Goal: Find specific page/section: Find specific page/section

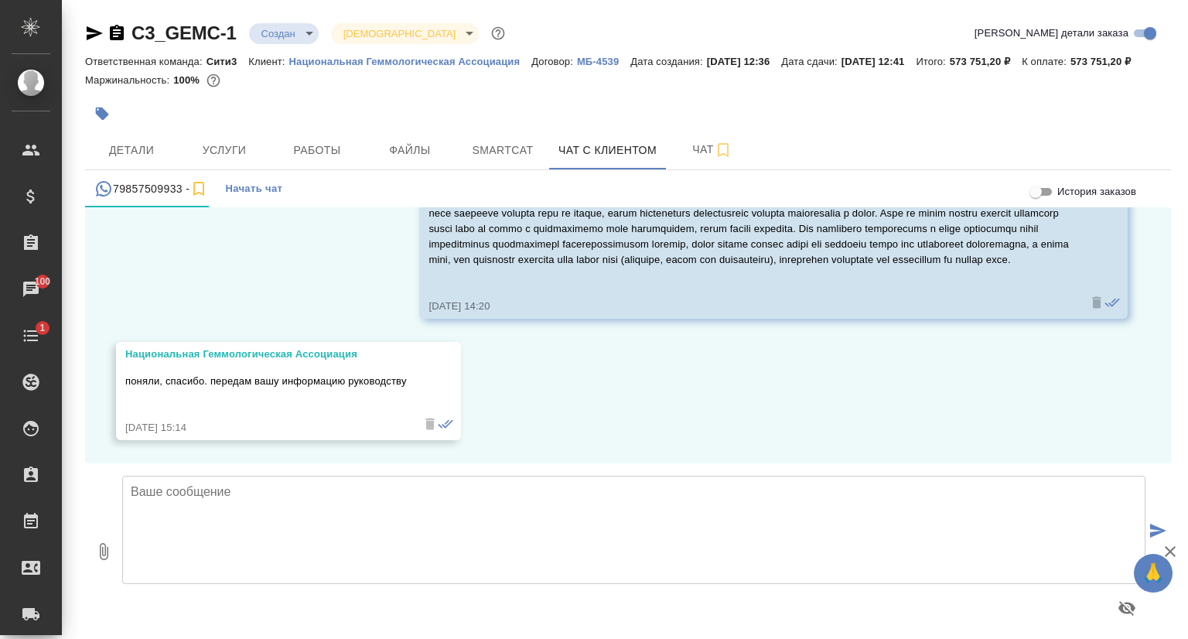
scroll to position [3861, 0]
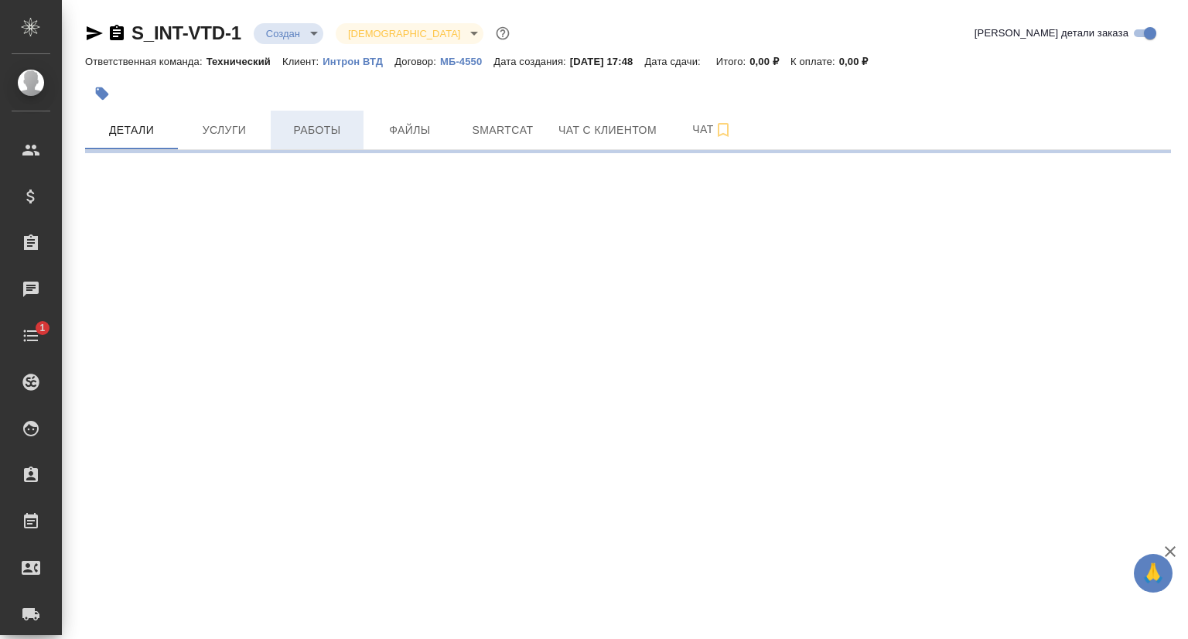
select select "RU"
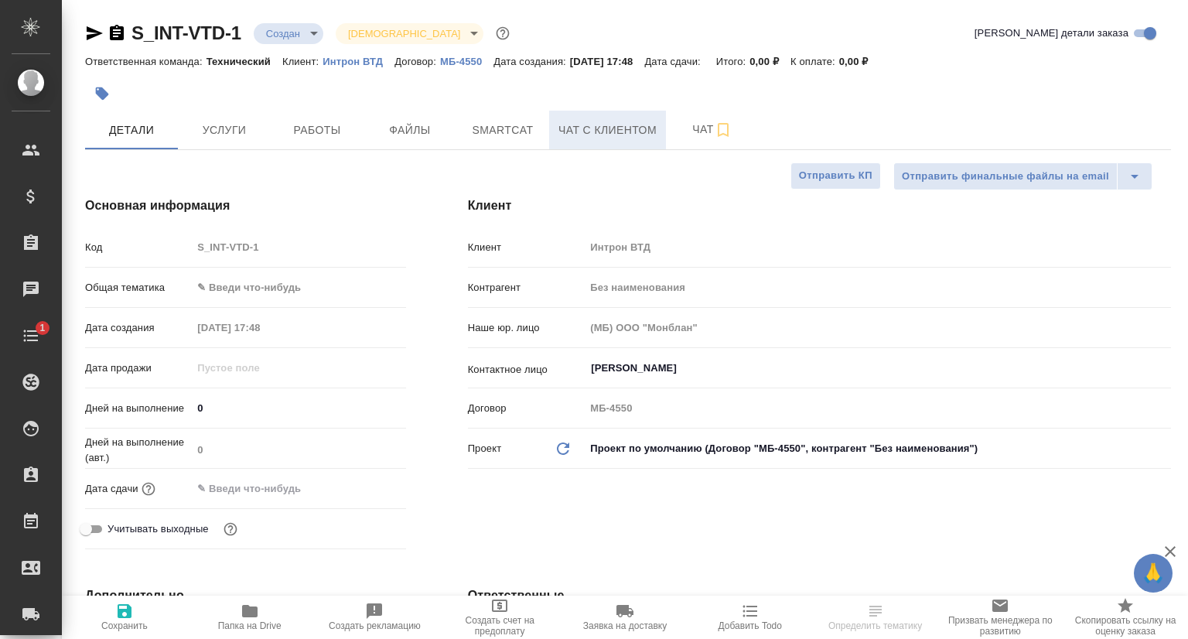
type input "Гудина Александра"
type textarea "x"
click at [578, 144] on button "Чат с клиентом" at bounding box center [607, 130] width 117 height 39
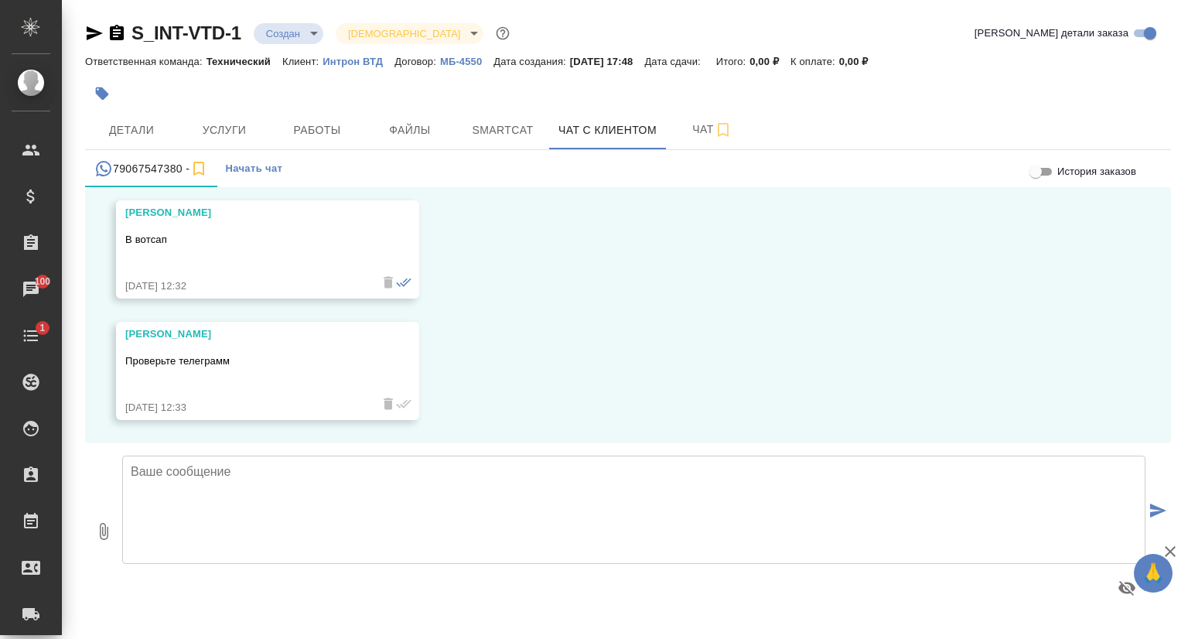
scroll to position [3431, 0]
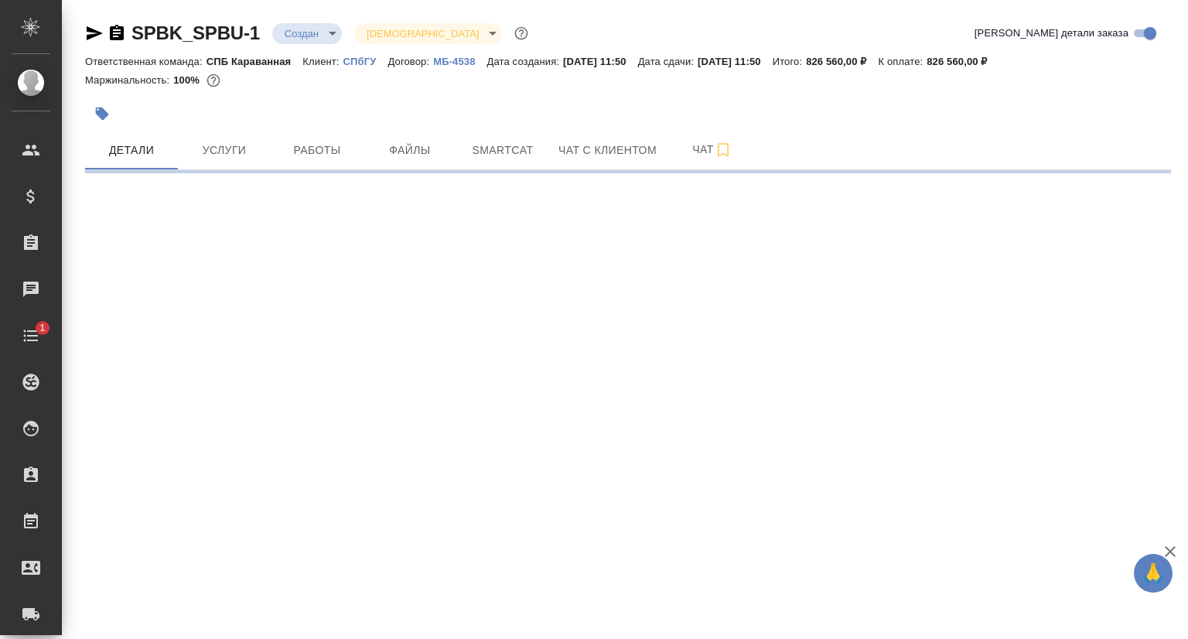
select select "RU"
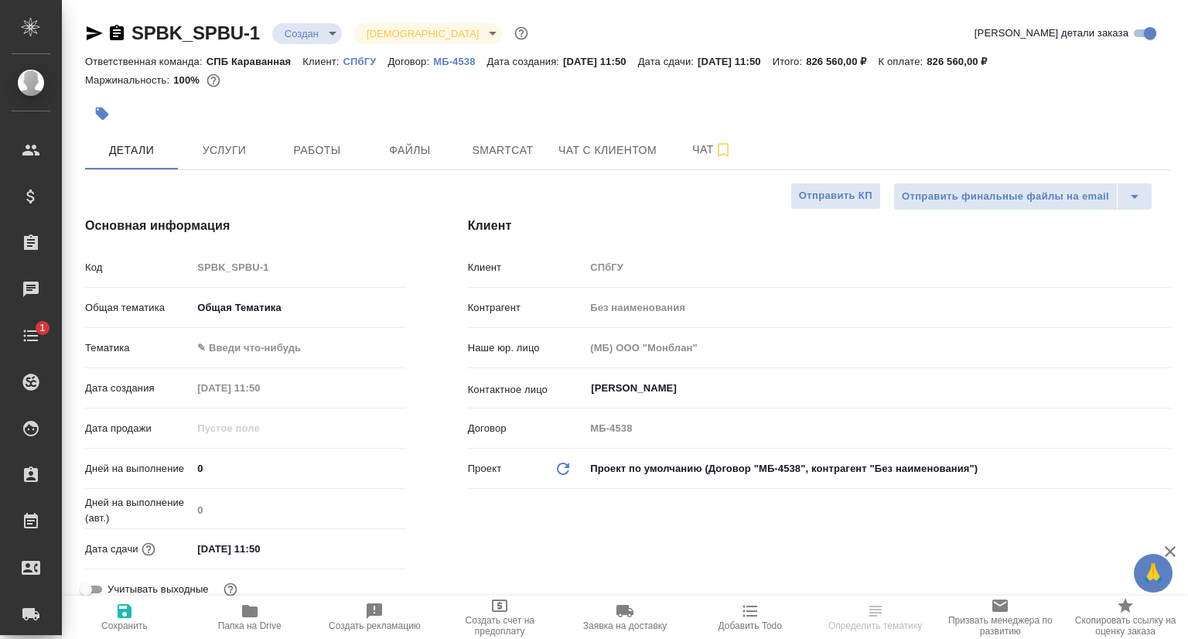
type textarea "x"
click at [350, 60] on p "СПбГУ" at bounding box center [365, 62] width 45 height 12
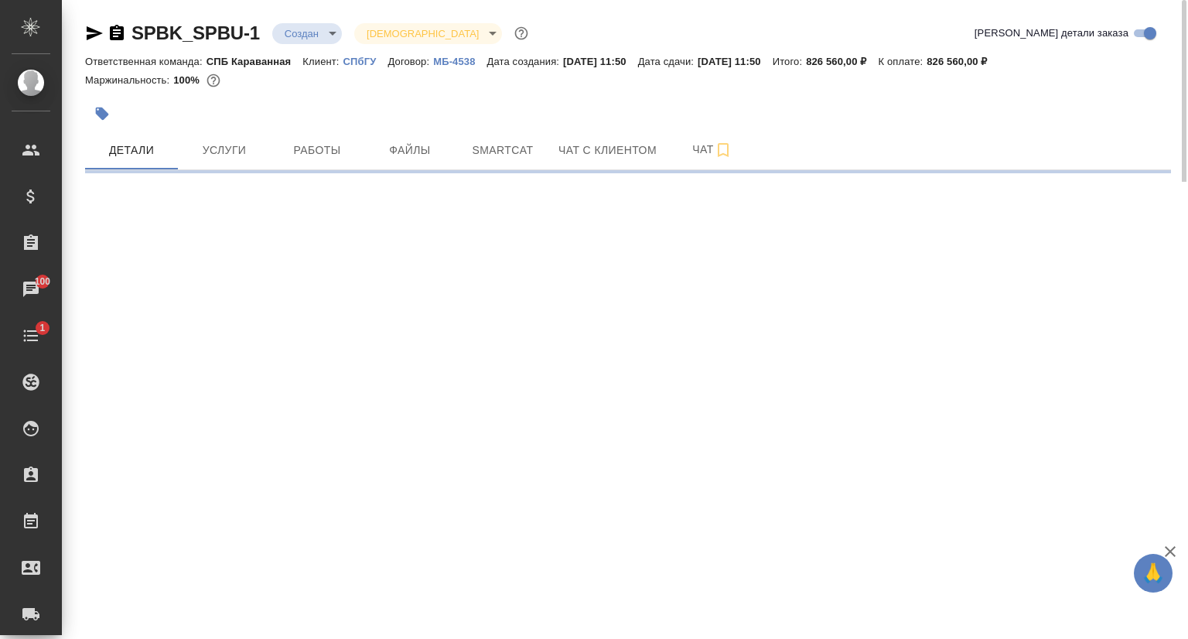
select select "RU"
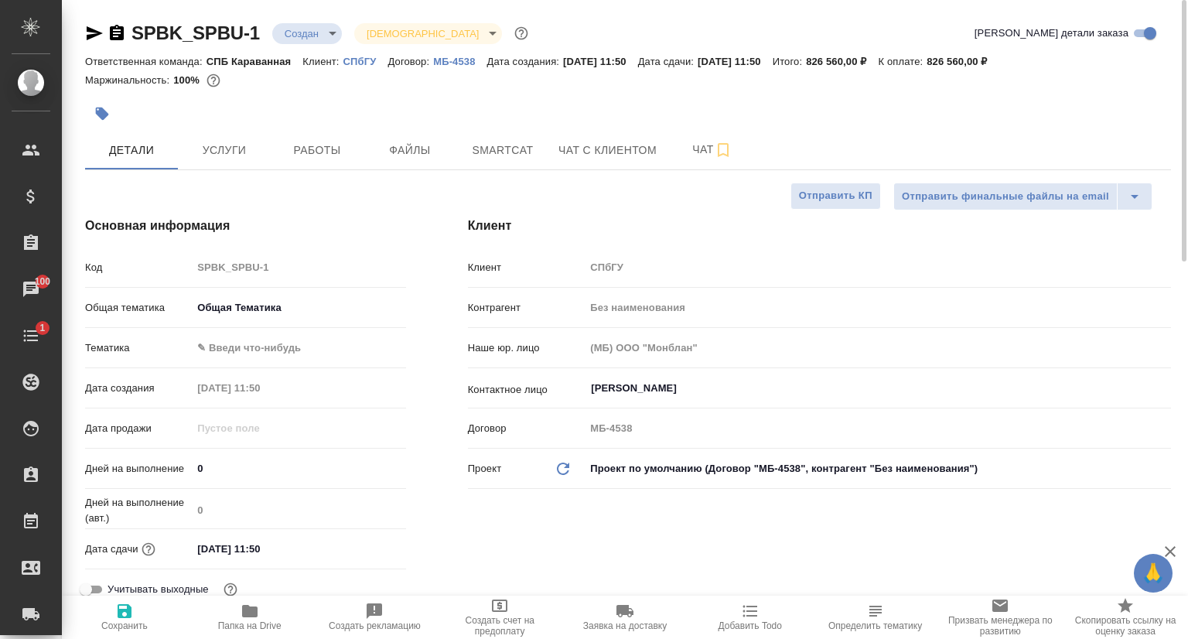
type textarea "x"
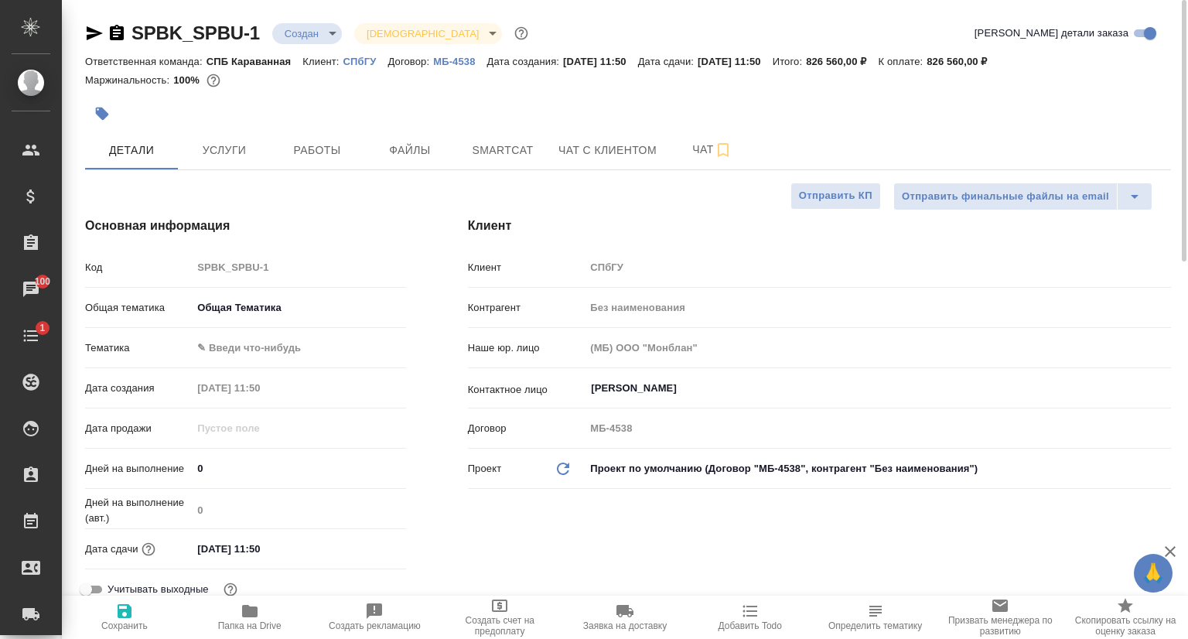
type textarea "x"
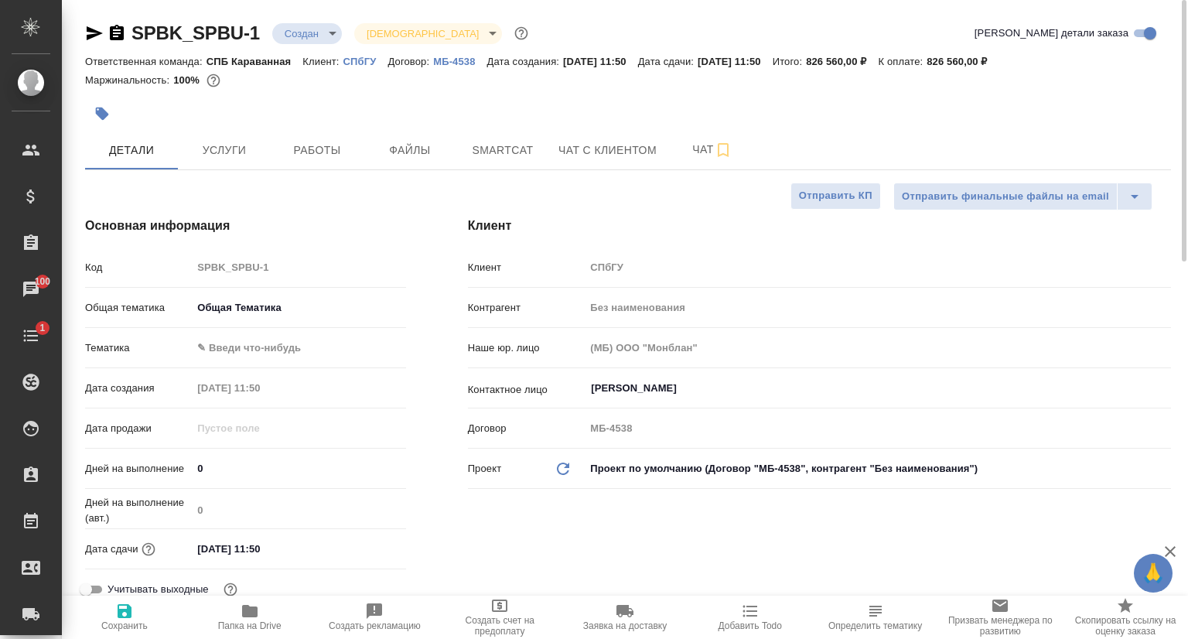
type textarea "x"
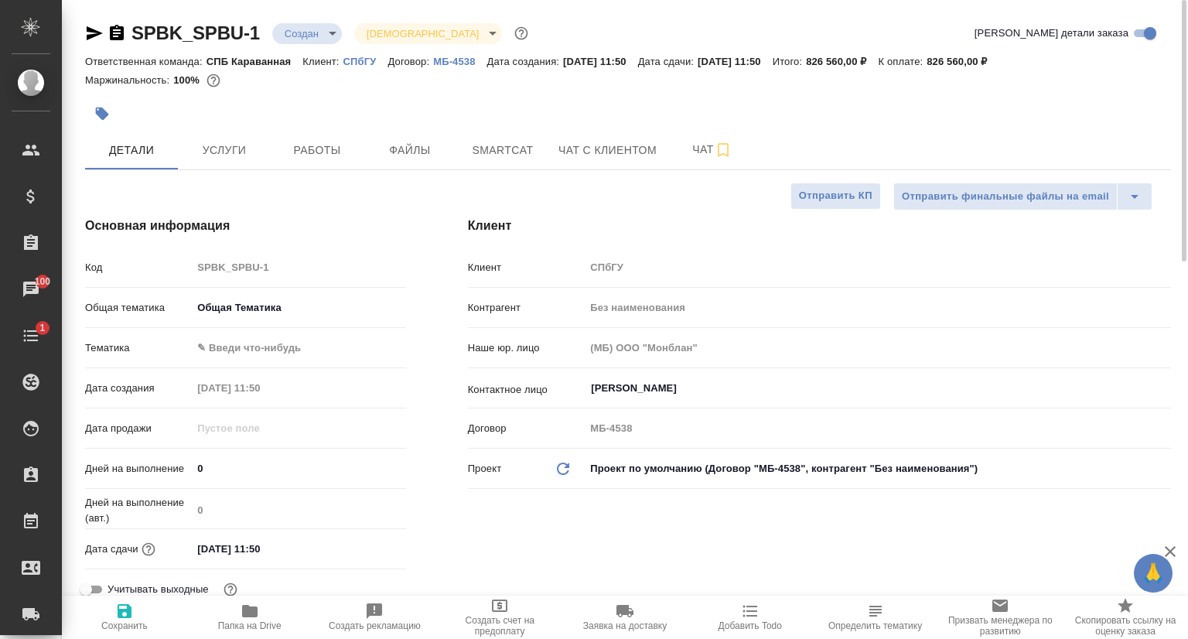
type textarea "x"
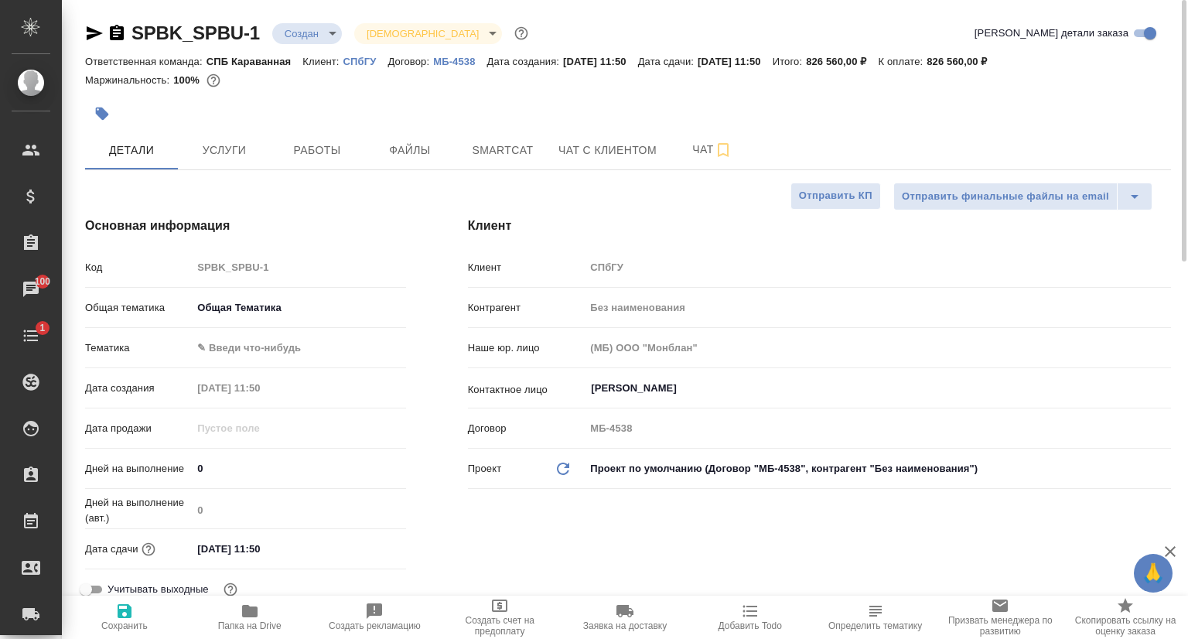
type textarea "x"
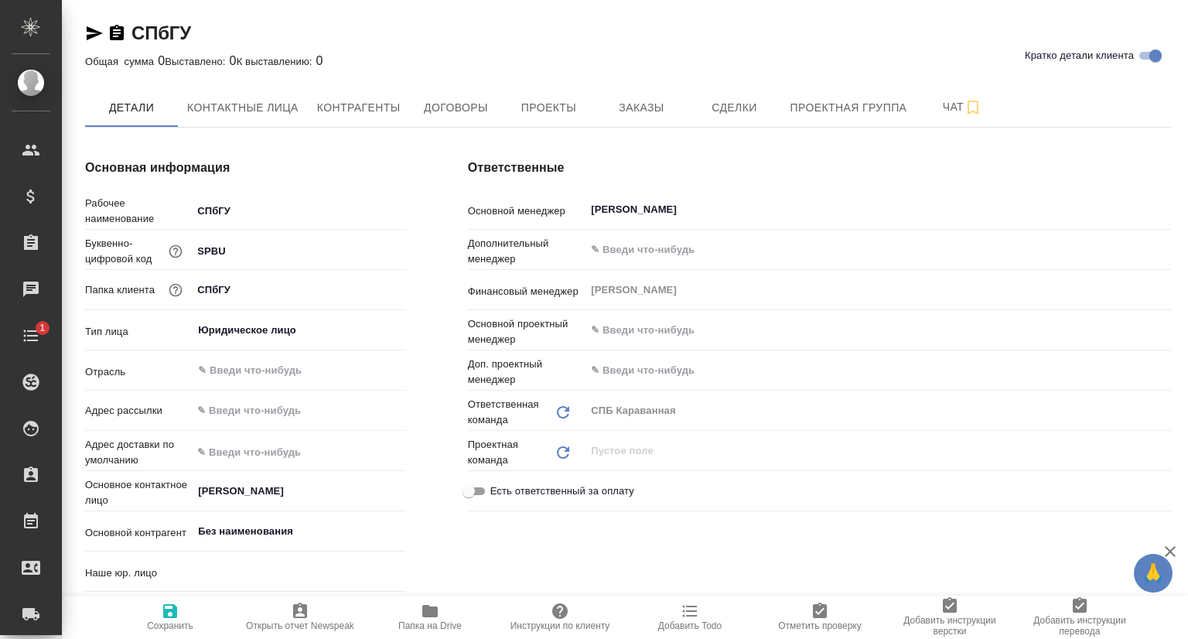
type textarea "x"
type input "(МБ) ООО "Монблан""
type textarea "x"
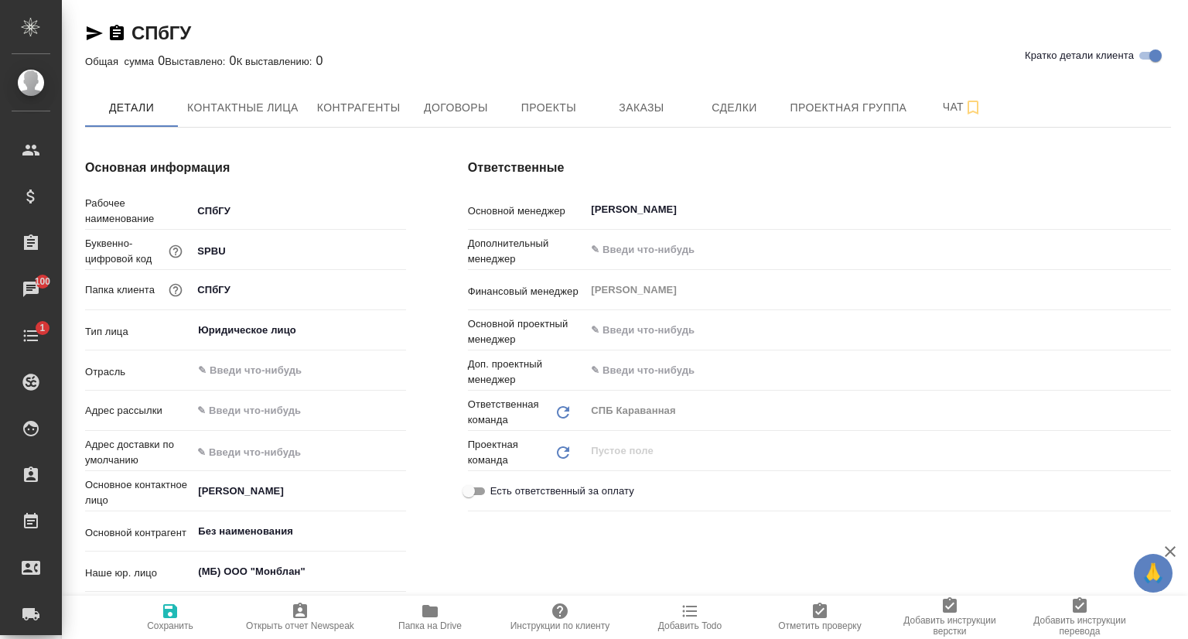
type textarea "x"
click at [259, 92] on button "Контактные лица" at bounding box center [243, 107] width 130 height 39
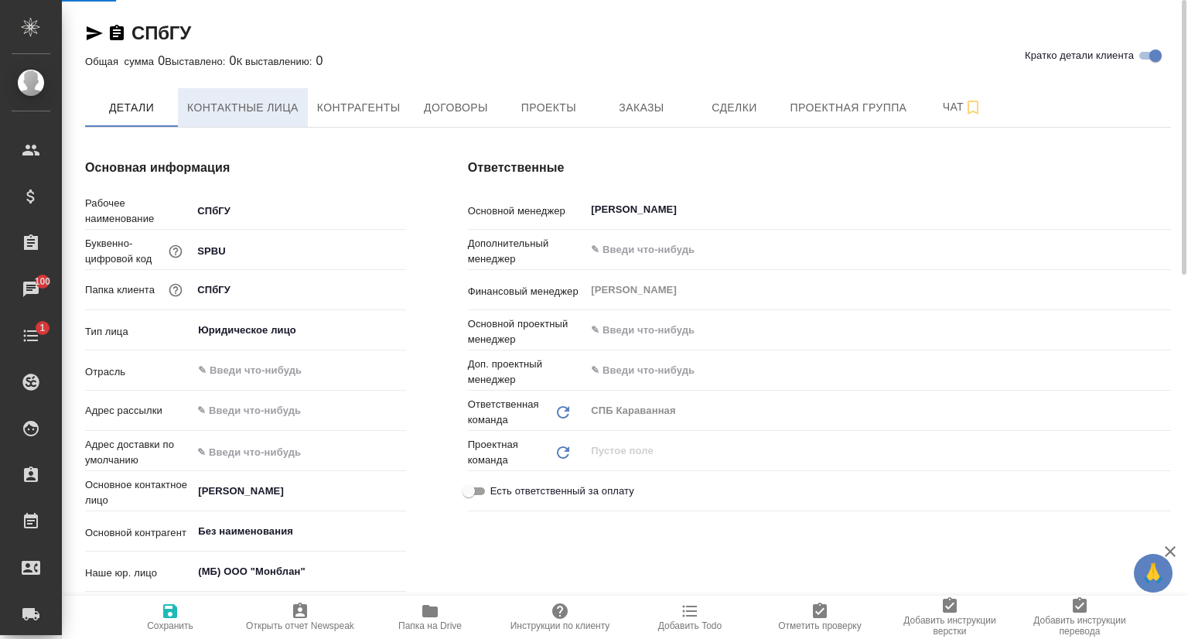
select select "RU"
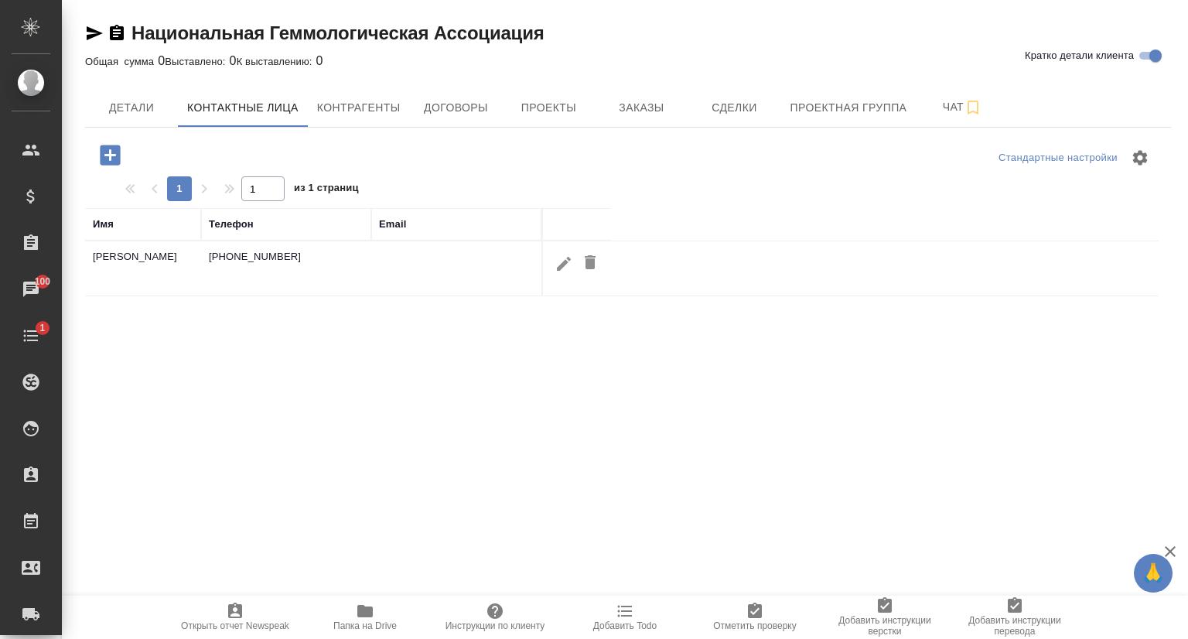
select select "RU"
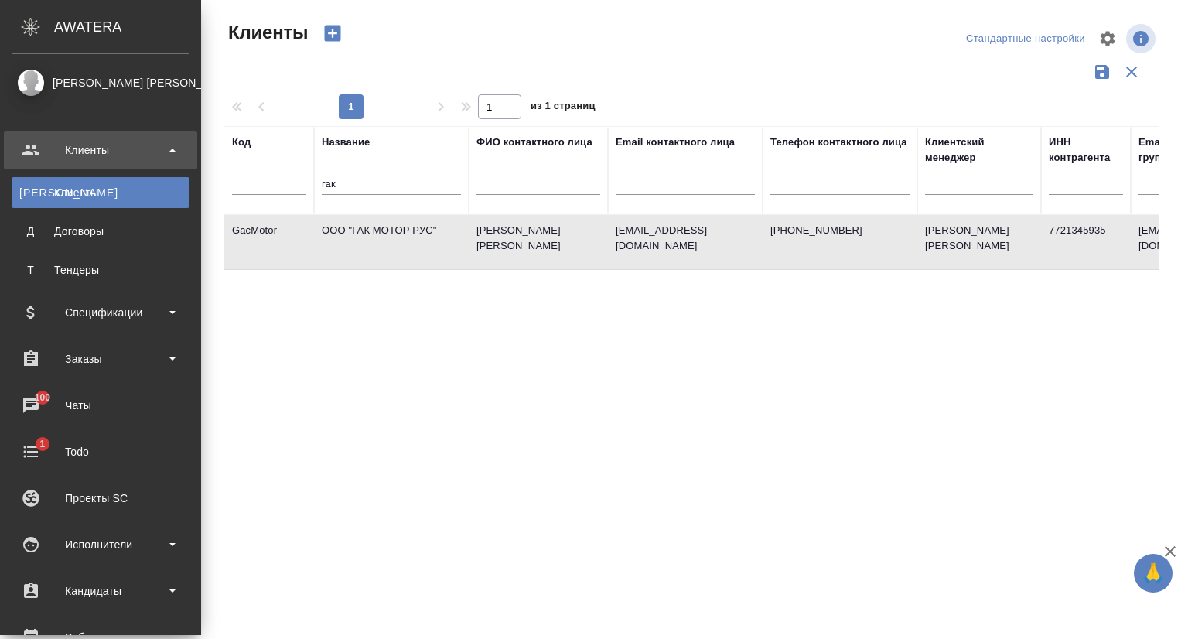
select select "RU"
click at [95, 351] on div "Заказы" at bounding box center [101, 358] width 178 height 23
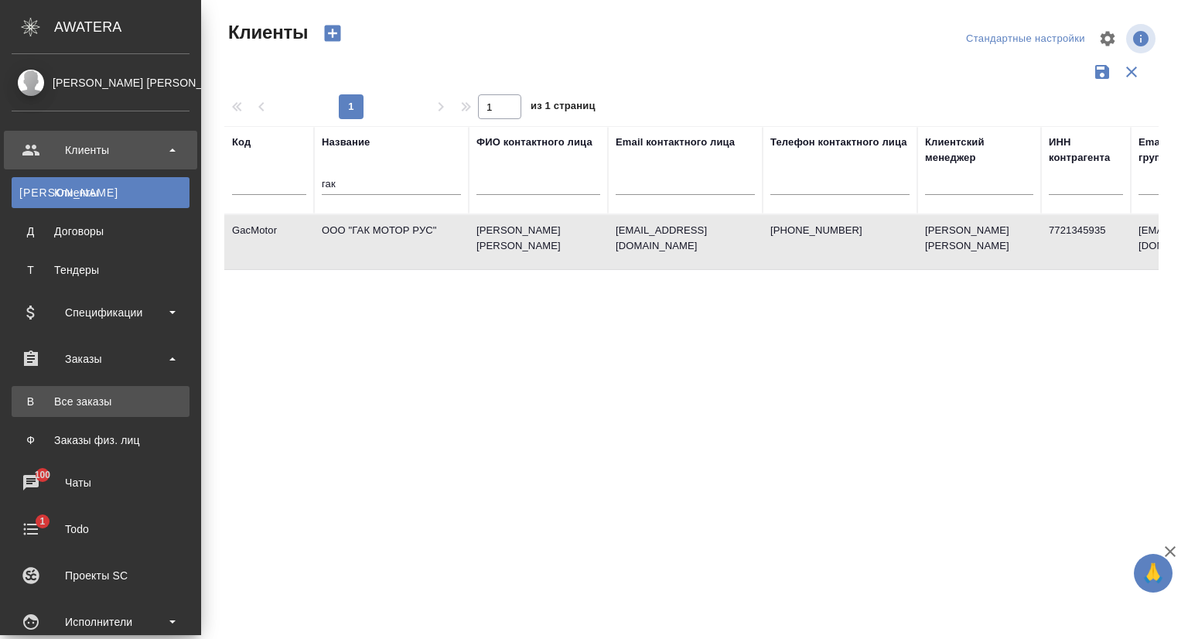
click at [102, 397] on div "Все заказы" at bounding box center [100, 401] width 162 height 15
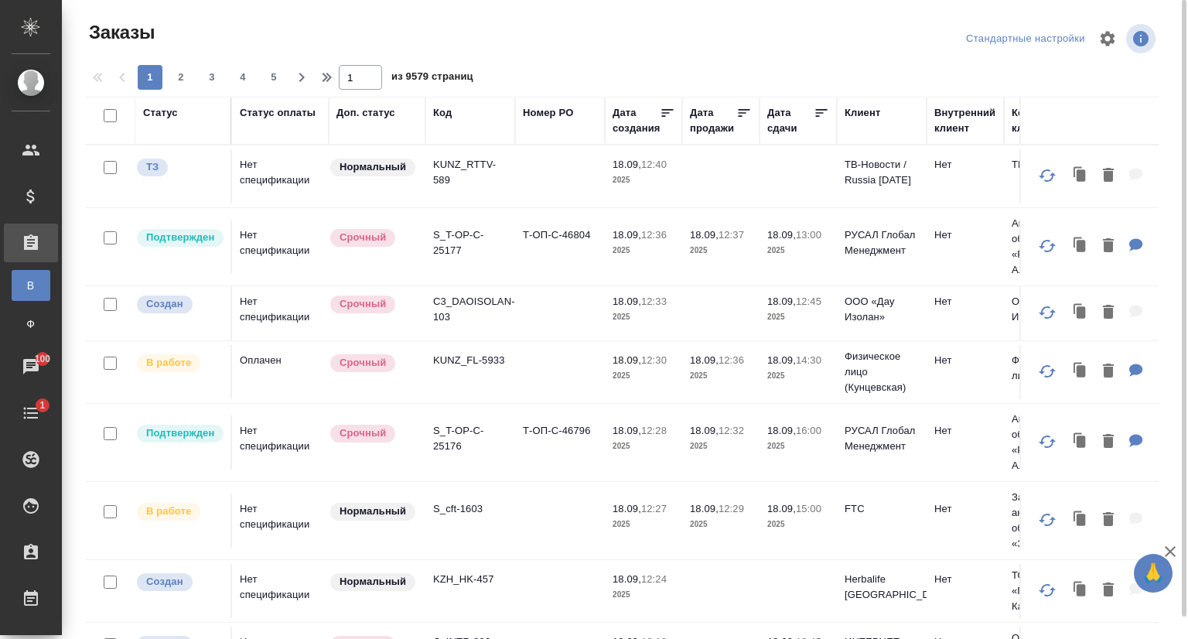
click at [445, 113] on div "Код" at bounding box center [442, 112] width 19 height 15
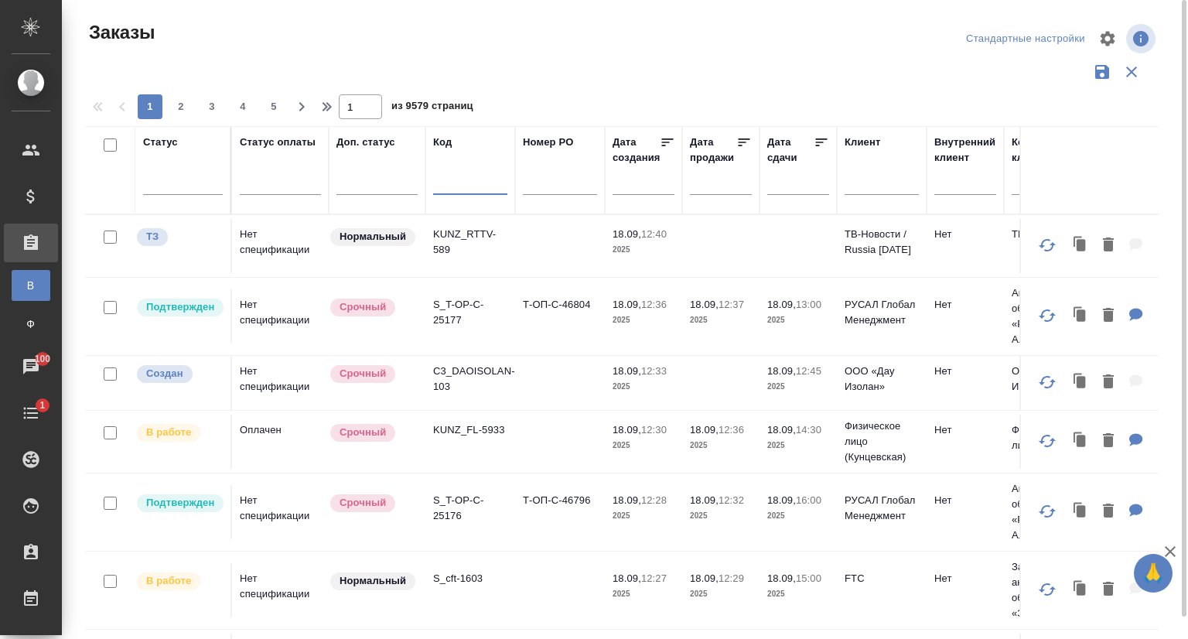
click at [442, 180] on input "text" at bounding box center [470, 185] width 74 height 19
paste input "VISA_FL-472"
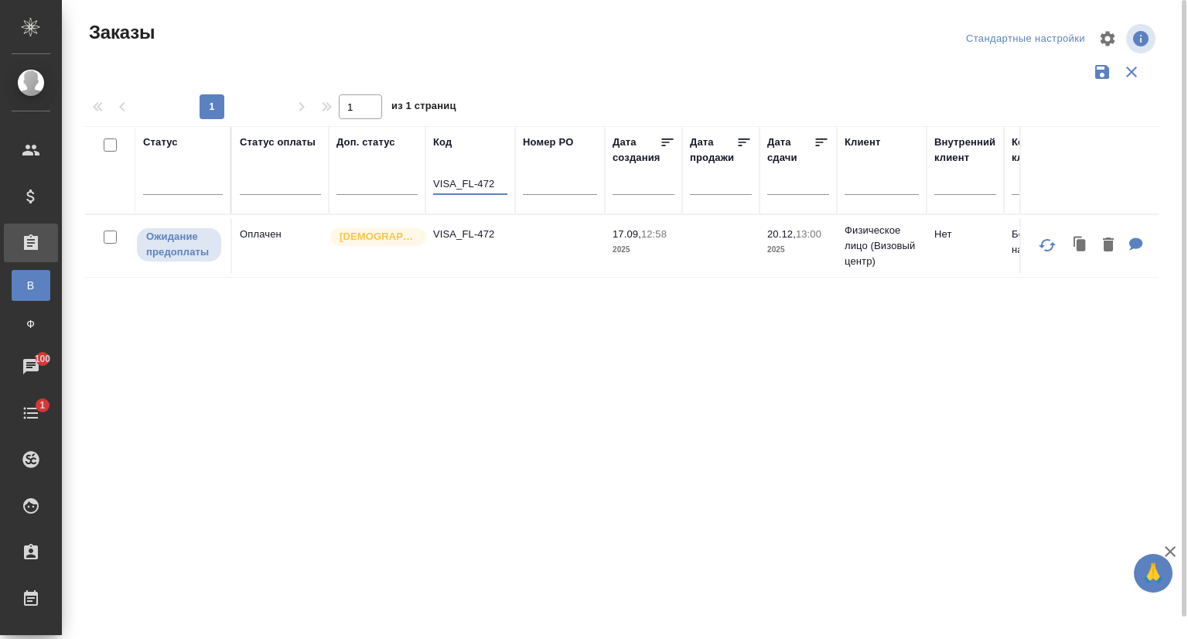
type input "VISA_FL-472"
click at [452, 243] on td "VISA_FL-472" at bounding box center [470, 246] width 90 height 54
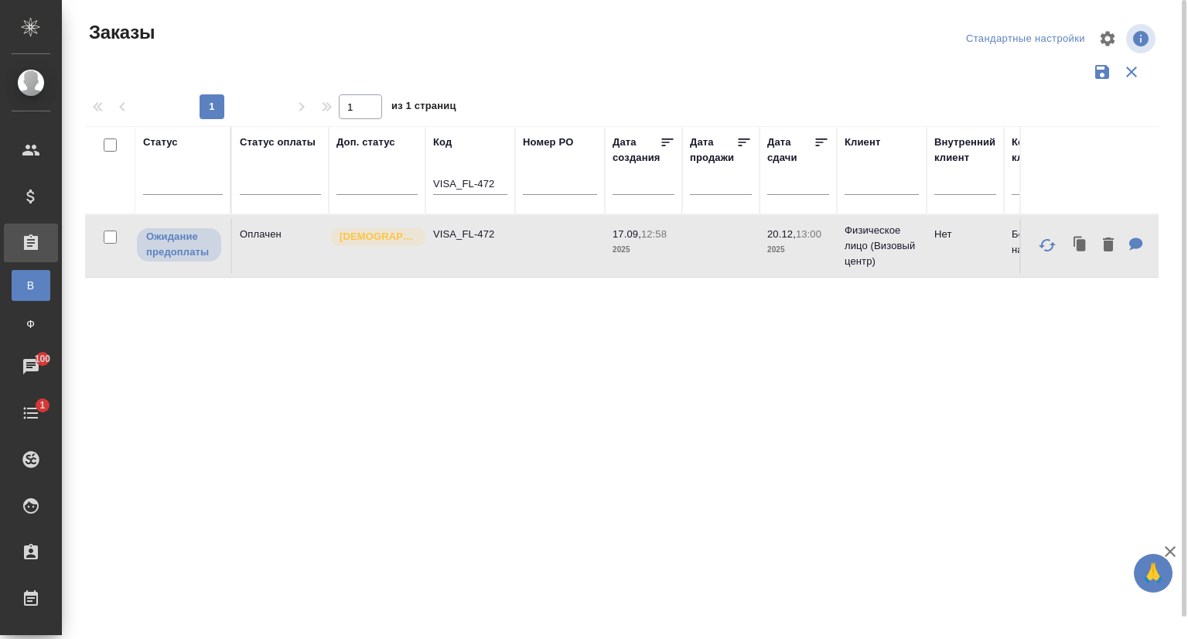
click at [452, 243] on td "VISA_FL-472" at bounding box center [470, 246] width 90 height 54
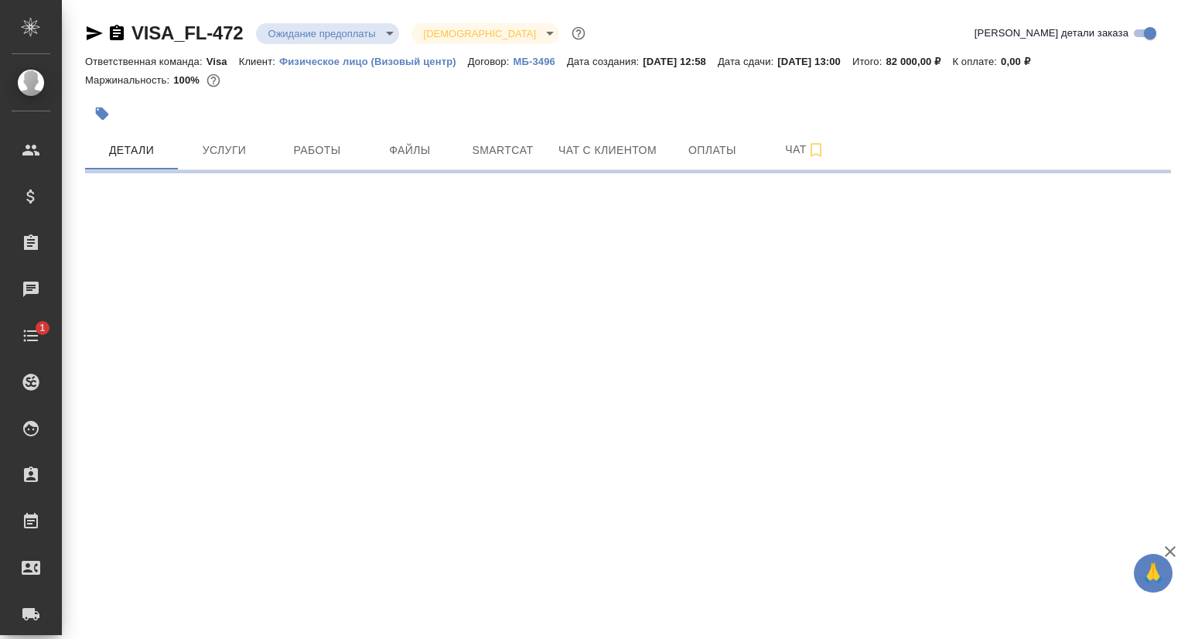
select select "RU"
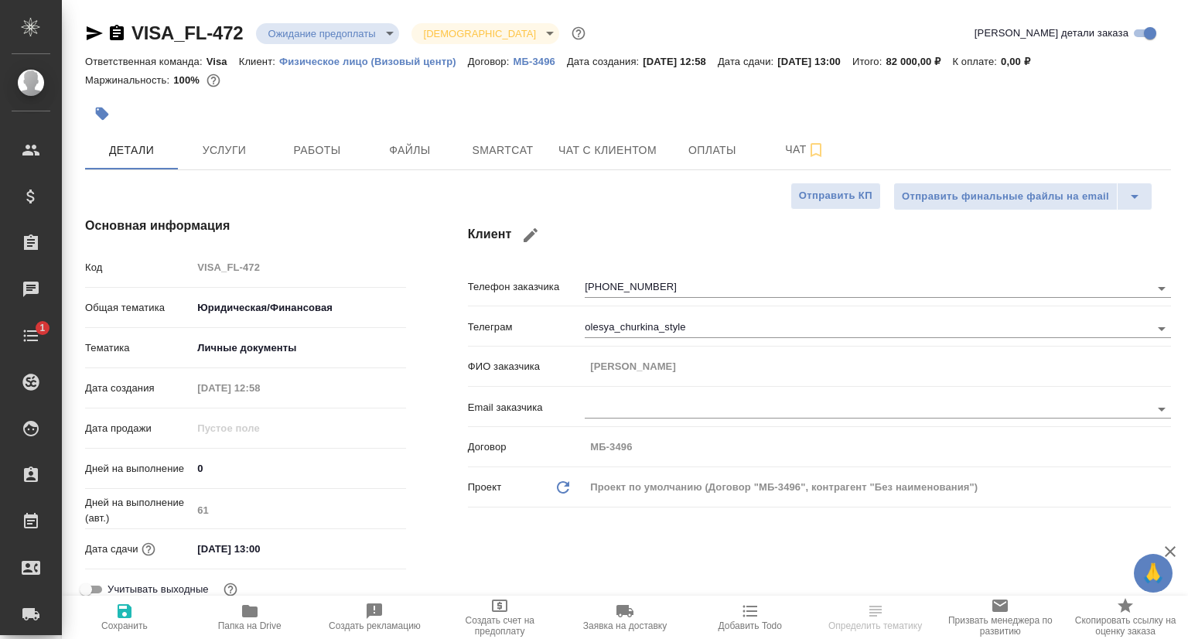
type textarea "x"
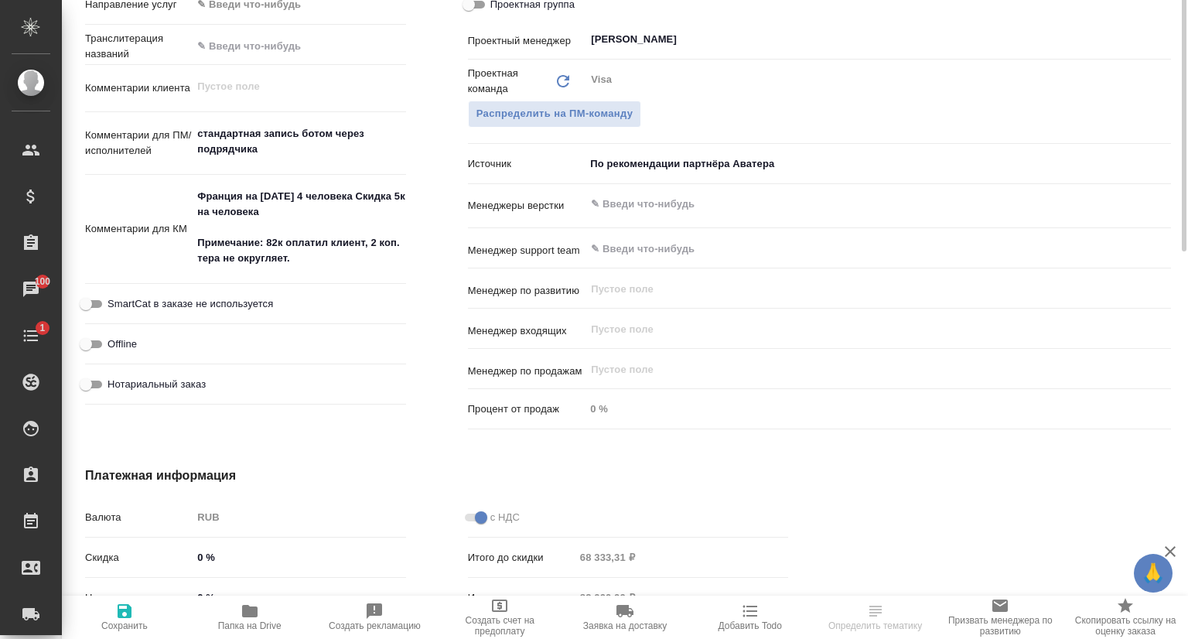
scroll to position [851, 0]
